Goal: Transaction & Acquisition: Purchase product/service

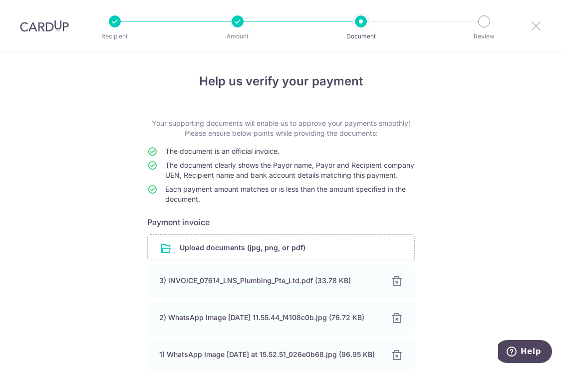
drag, startPoint x: 539, startPoint y: 23, endPoint x: 317, endPoint y: 41, distance: 222.7
click at [541, 22] on icon at bounding box center [536, 25] width 12 height 12
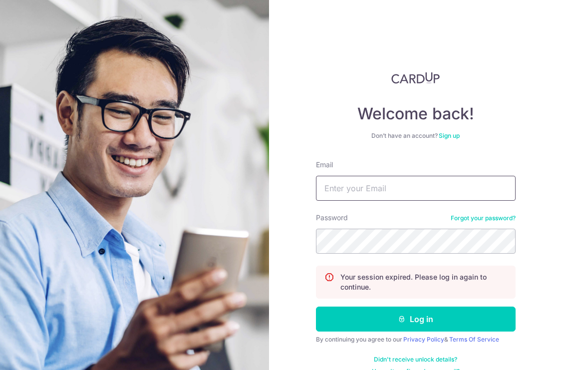
type input "admin@madinterior.com.sg"
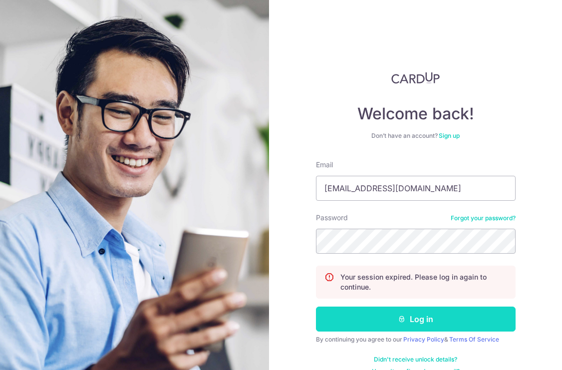
click at [388, 326] on button "Log in" at bounding box center [416, 318] width 200 height 25
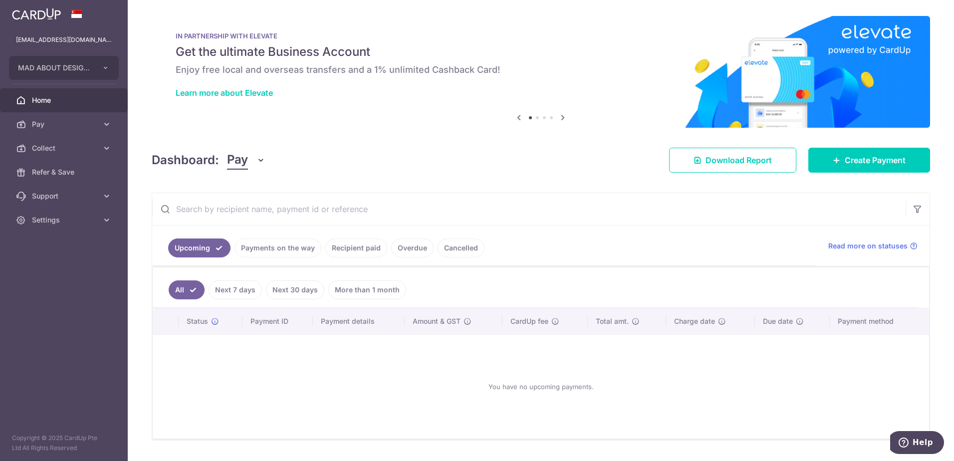
scroll to position [26, 0]
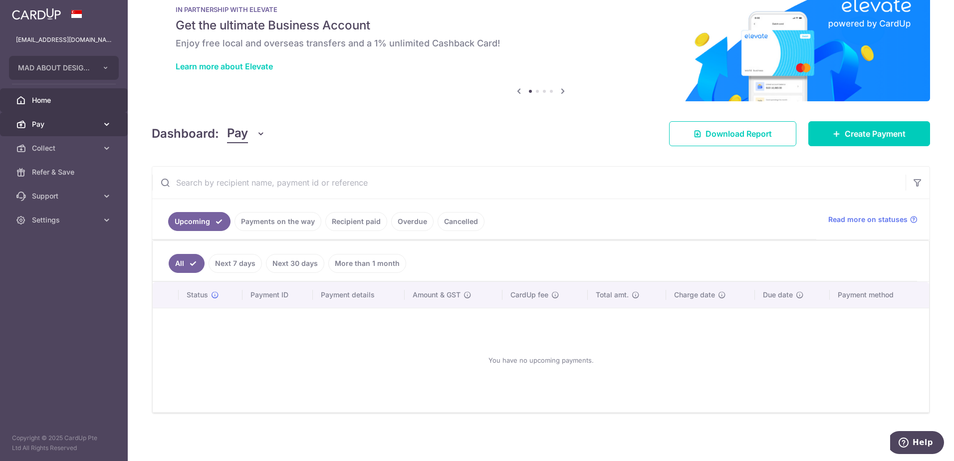
click at [79, 126] on span "Pay" at bounding box center [65, 124] width 66 height 10
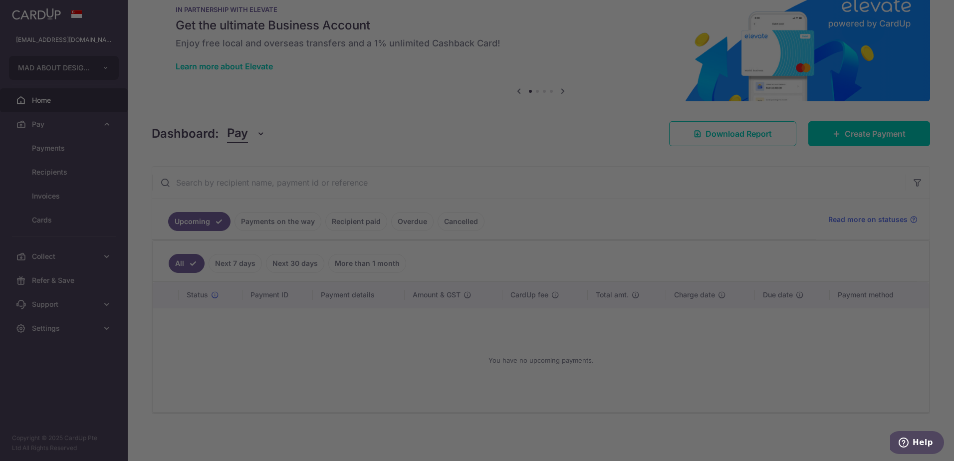
click at [101, 150] on div at bounding box center [481, 232] width 963 height 465
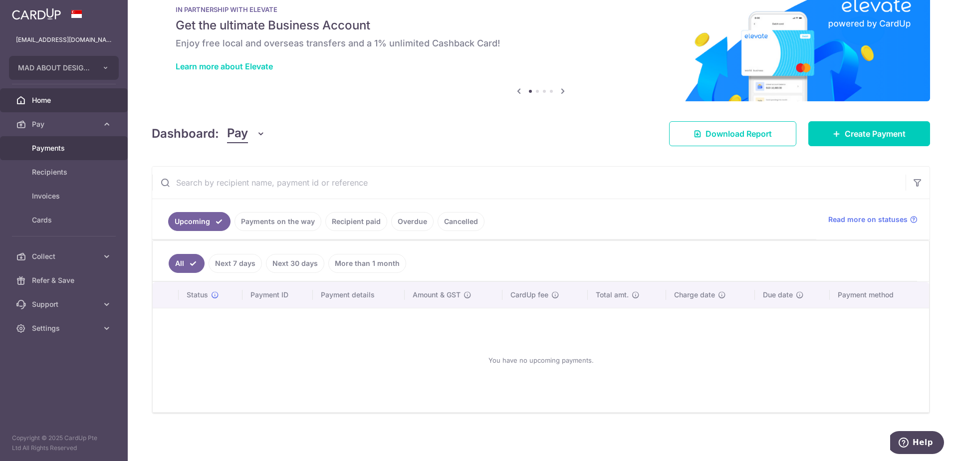
click at [61, 148] on span "Payments" at bounding box center [65, 148] width 66 height 10
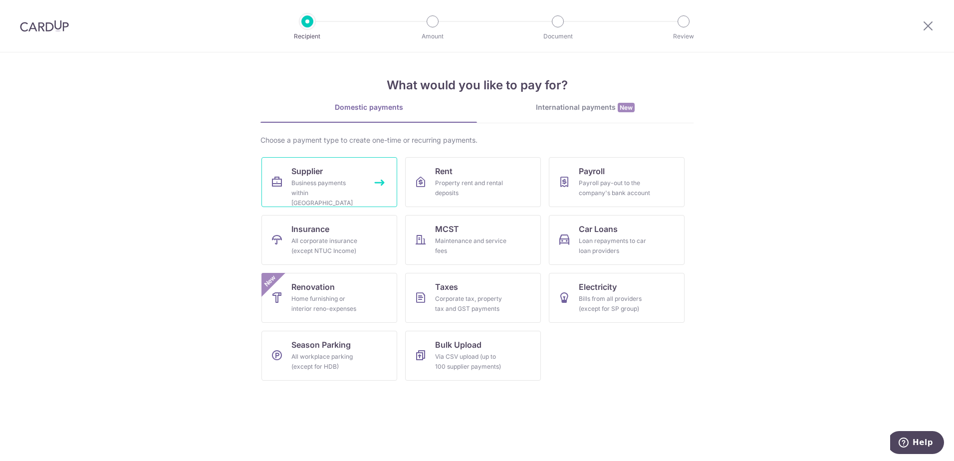
click at [319, 185] on div "Business payments within [GEOGRAPHIC_DATA]" at bounding box center [327, 193] width 72 height 30
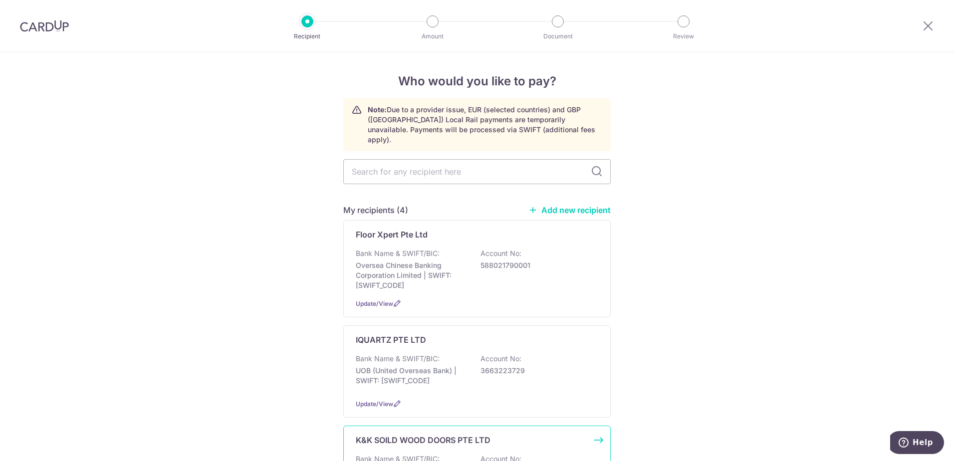
scroll to position [299, 0]
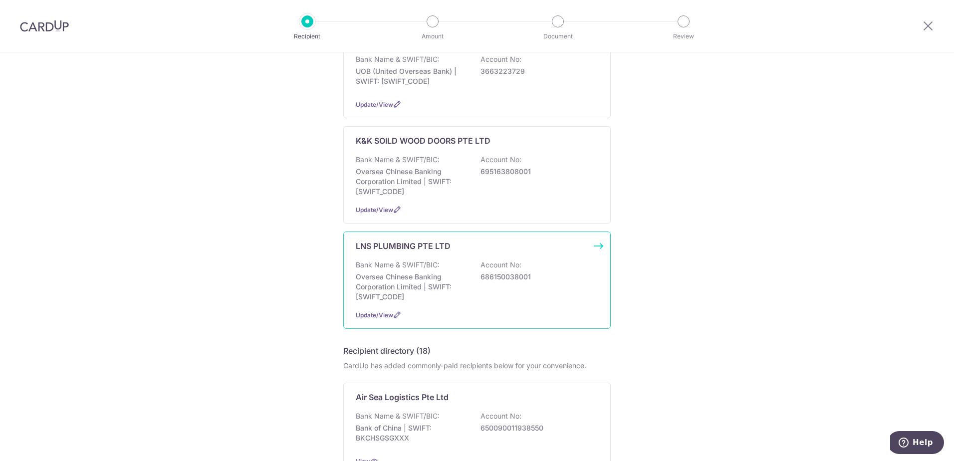
click at [450, 297] on div "LNS PLUMBING PTE LTD Bank Name & SWIFT/BIC: Oversea Chinese Banking Corporation…" at bounding box center [476, 279] width 267 height 97
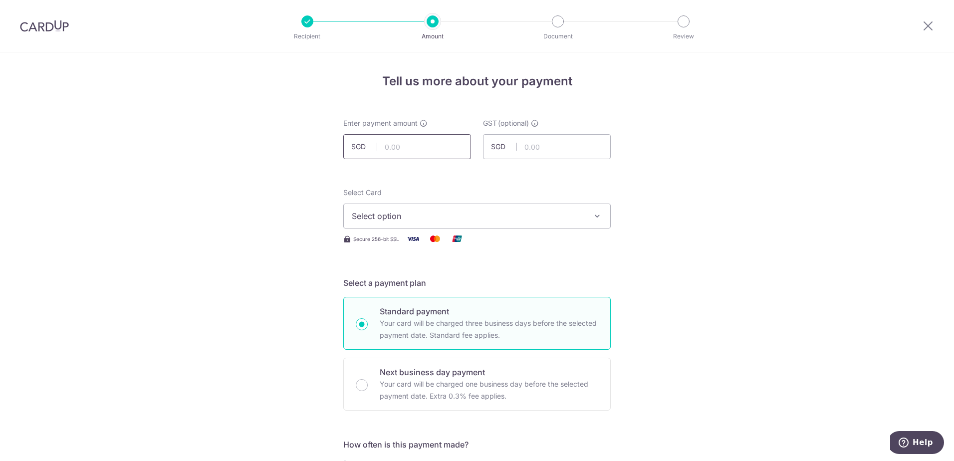
click at [397, 146] on input "text" at bounding box center [407, 146] width 128 height 25
type input "3,403.85"
click at [548, 226] on button "Select option" at bounding box center [476, 216] width 267 height 25
click at [494, 280] on link "**** 1760" at bounding box center [477, 287] width 266 height 24
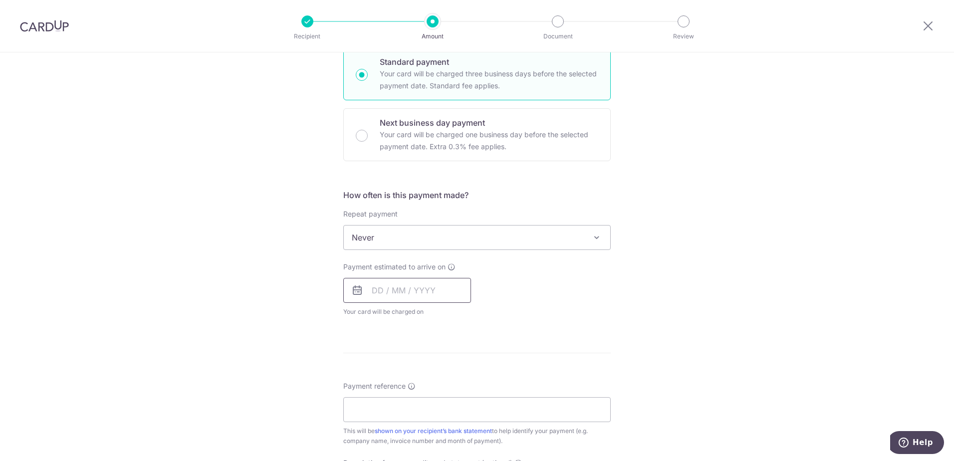
click at [399, 297] on input "text" at bounding box center [407, 290] width 128 height 25
click at [445, 401] on link "14" at bounding box center [443, 401] width 16 height 16
type input "14/08/2025"
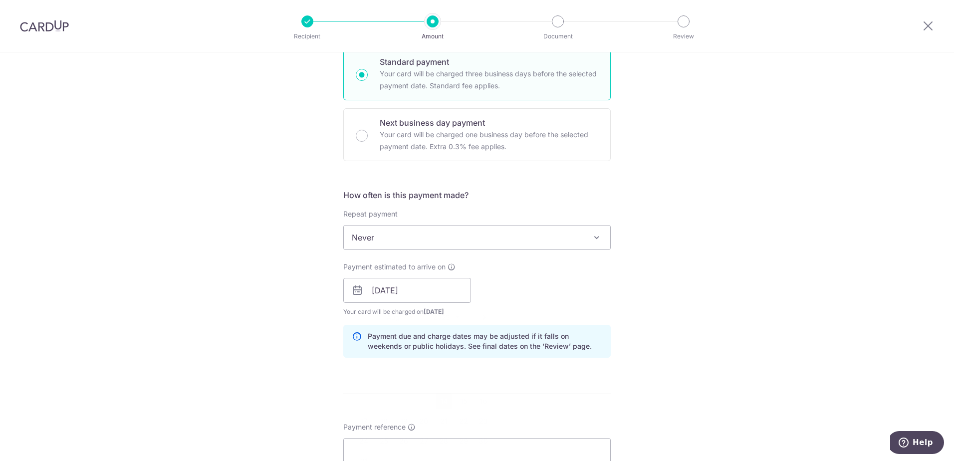
click at [553, 339] on p "Payment due and charge dates may be adjusted if it falls on weekends or public …" at bounding box center [485, 341] width 234 height 20
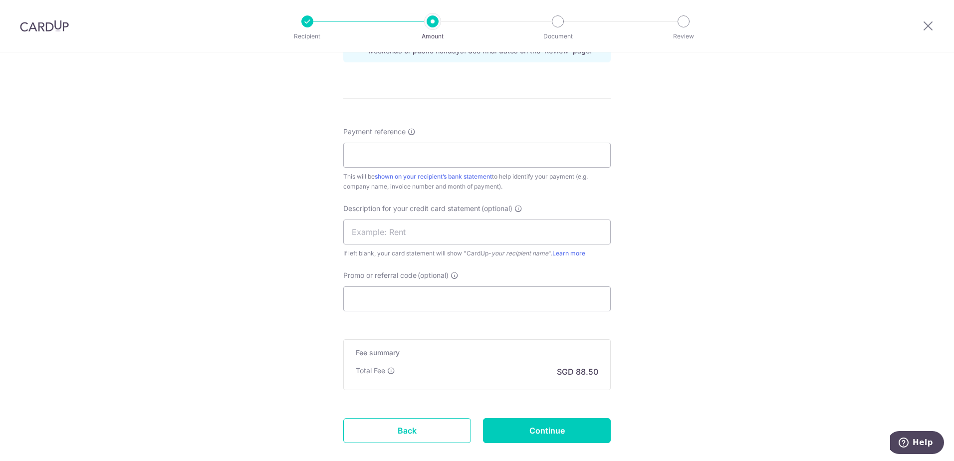
scroll to position [549, 0]
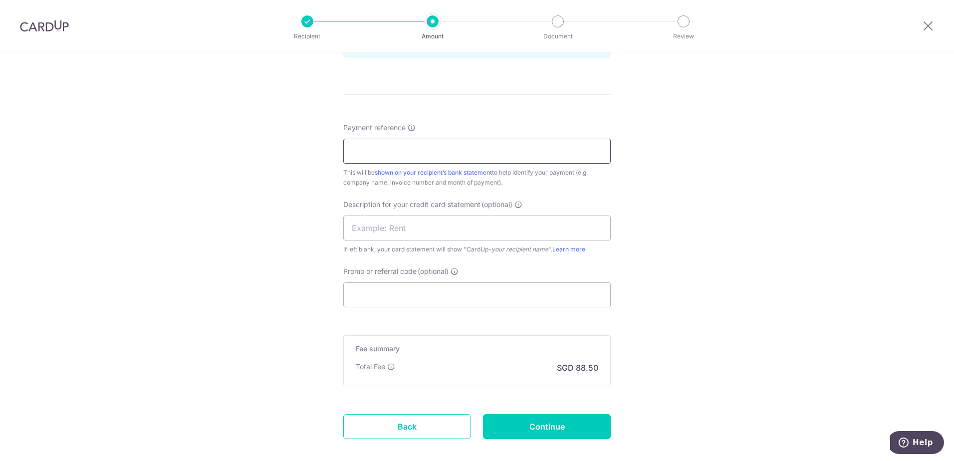
click at [405, 153] on input "Payment reference" at bounding box center [476, 151] width 267 height 25
type input "614 704 776"
click at [279, 235] on div "Tell us more about your payment Enter payment amount SGD 3,403.85 3403.85 GST (…" at bounding box center [477, 9] width 954 height 1010
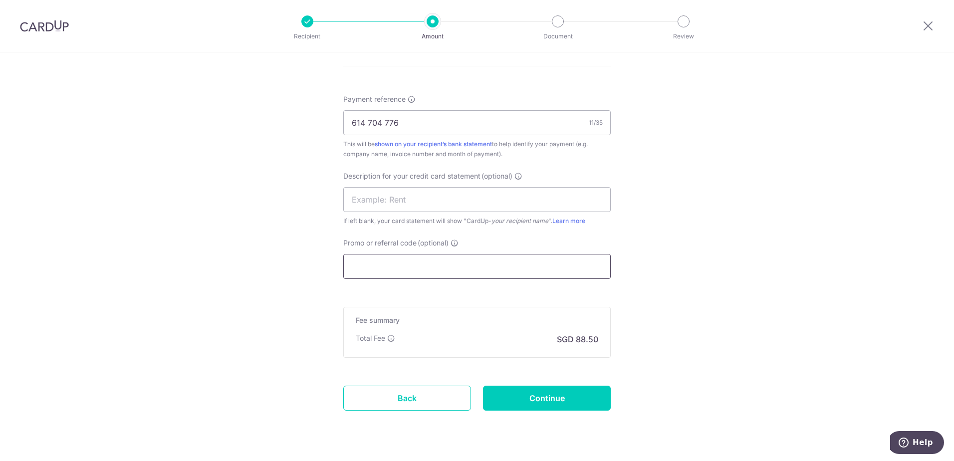
scroll to position [602, 0]
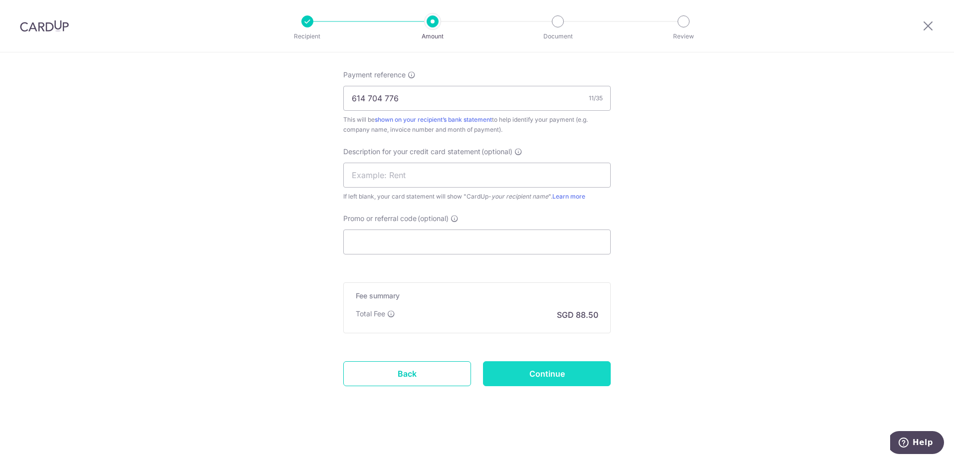
click at [548, 380] on input "Continue" at bounding box center [547, 373] width 128 height 25
type input "Create Schedule"
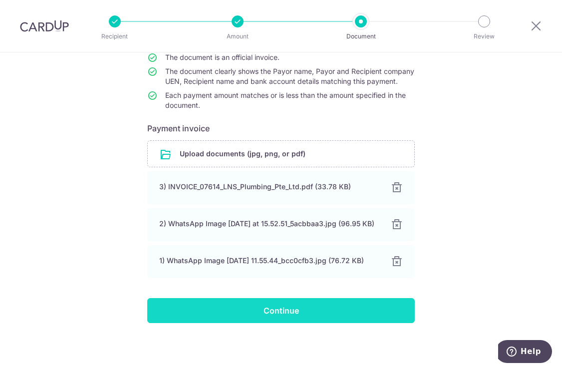
scroll to position [114, 0]
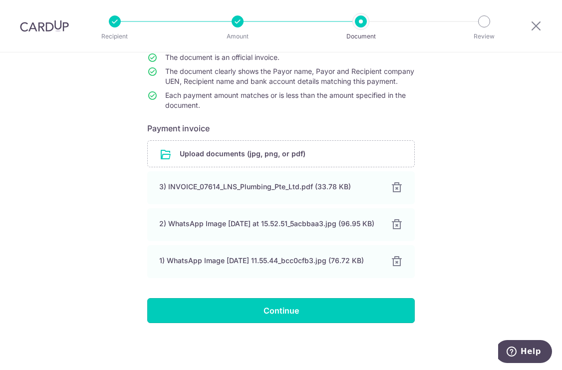
click at [340, 320] on input "Continue" at bounding box center [280, 310] width 267 height 25
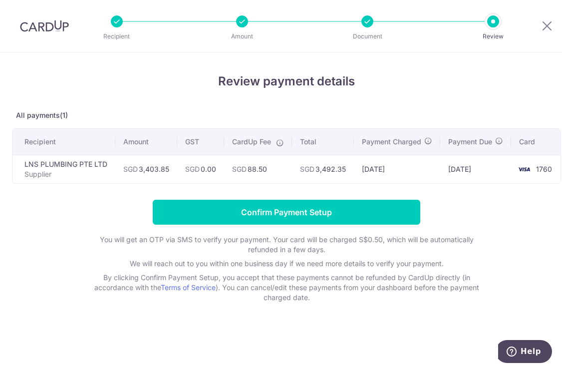
scroll to position [0, 8]
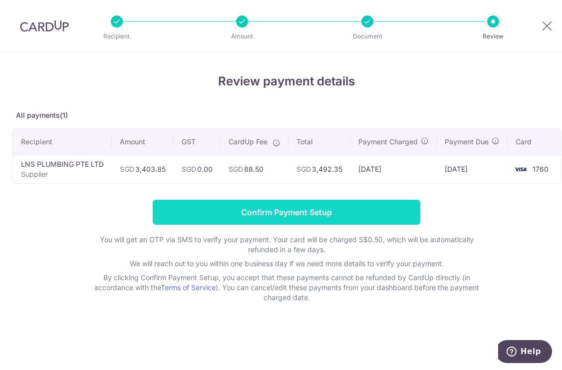
click at [306, 219] on input "Confirm Payment Setup" at bounding box center [286, 212] width 267 height 25
